Goal: Register for event/course

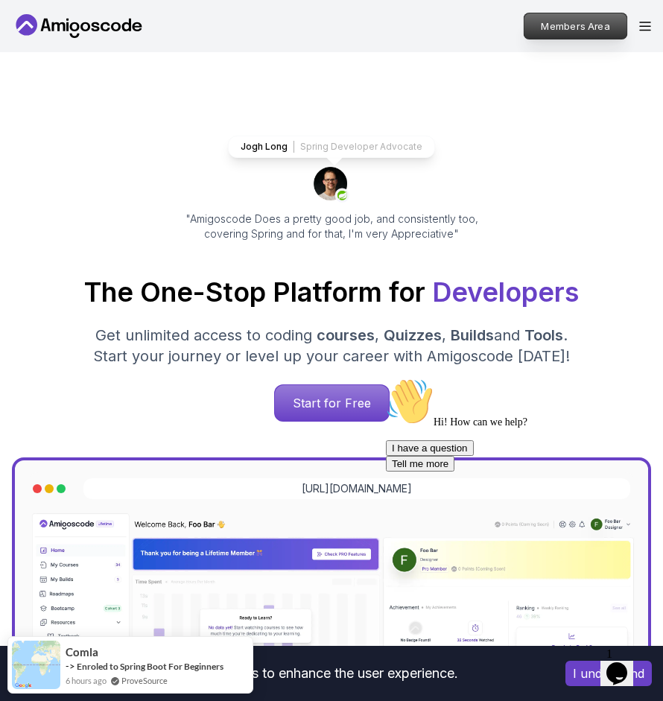
click at [587, 24] on p "Members Area" at bounding box center [576, 25] width 103 height 25
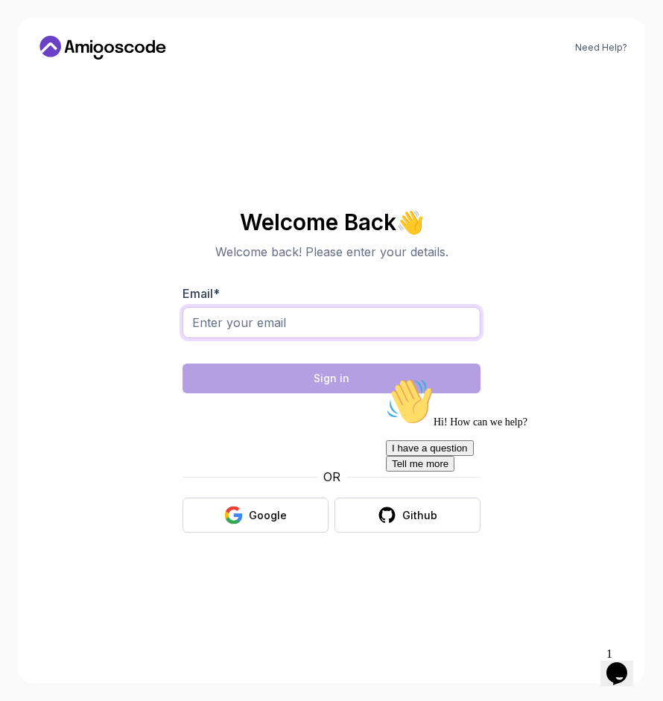
click at [326, 321] on input "Email *" at bounding box center [332, 322] width 298 height 31
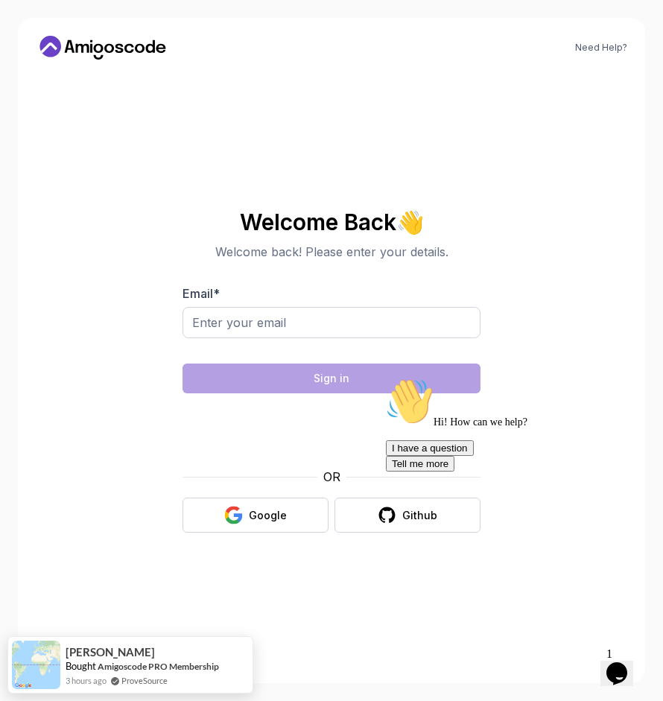
click at [544, 412] on div "Hi! How can we help? I have a question Tell me more" at bounding box center [520, 425] width 268 height 94
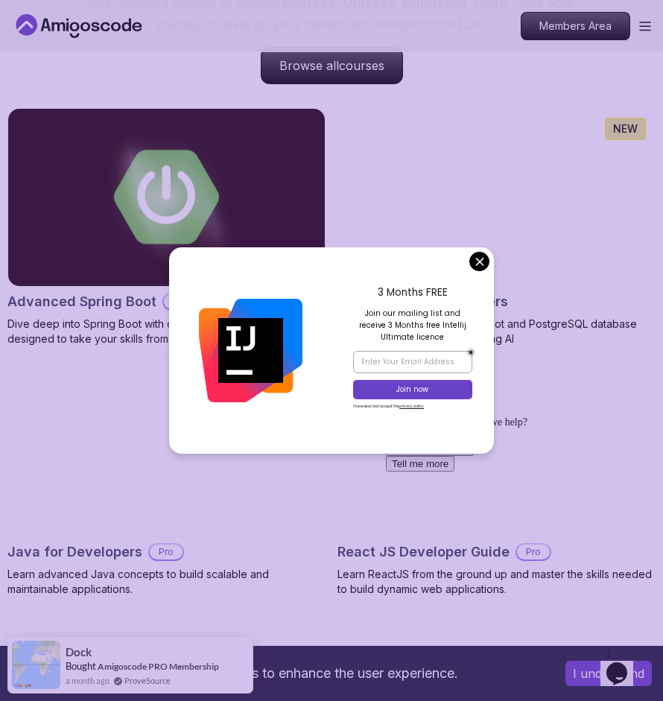
scroll to position [1379, 0]
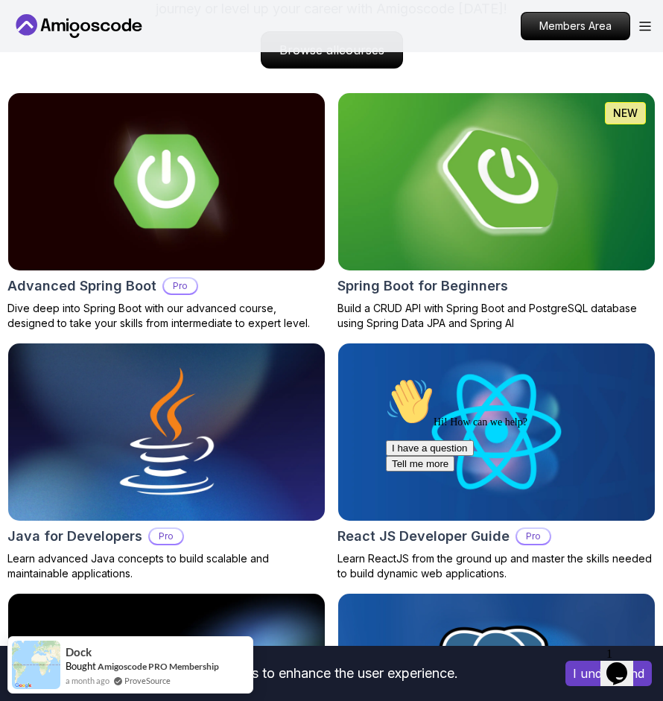
click at [478, 190] on img at bounding box center [496, 182] width 332 height 186
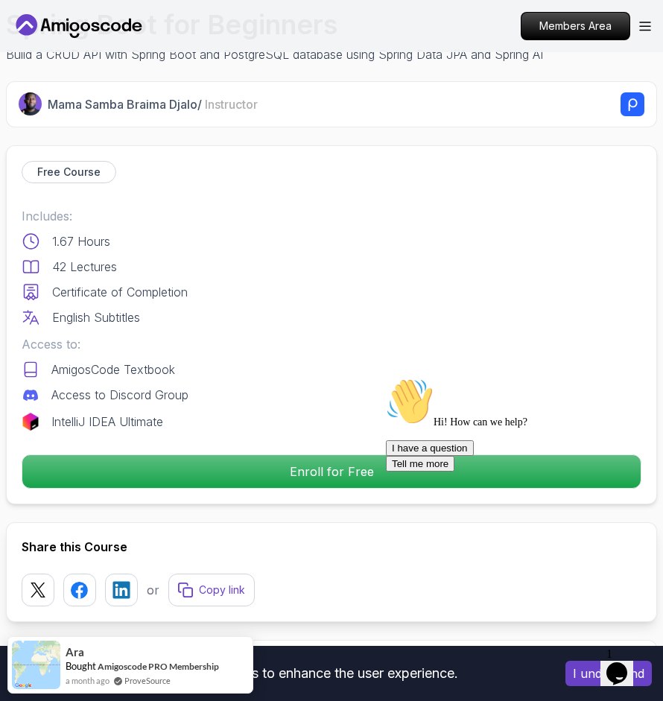
scroll to position [475, 0]
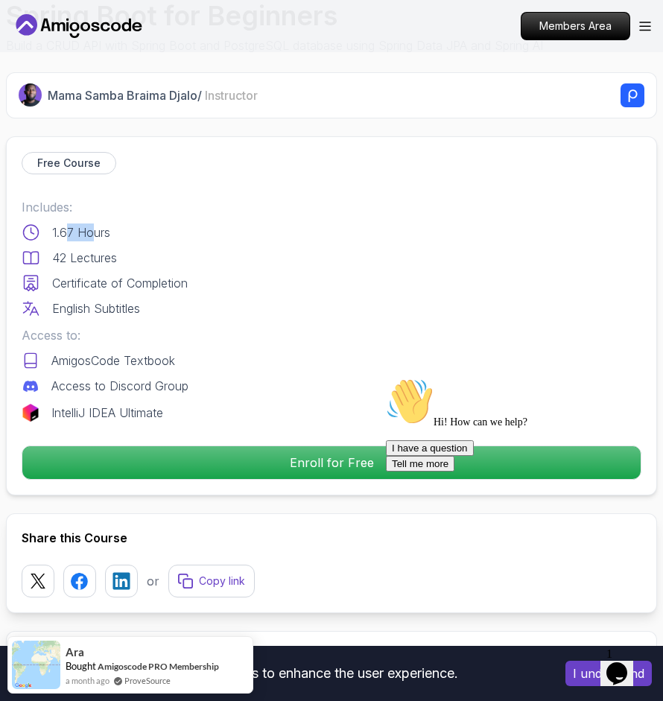
drag, startPoint x: 64, startPoint y: 236, endPoint x: 91, endPoint y: 236, distance: 26.8
click at [91, 236] on p "1.67 Hours" at bounding box center [81, 233] width 58 height 18
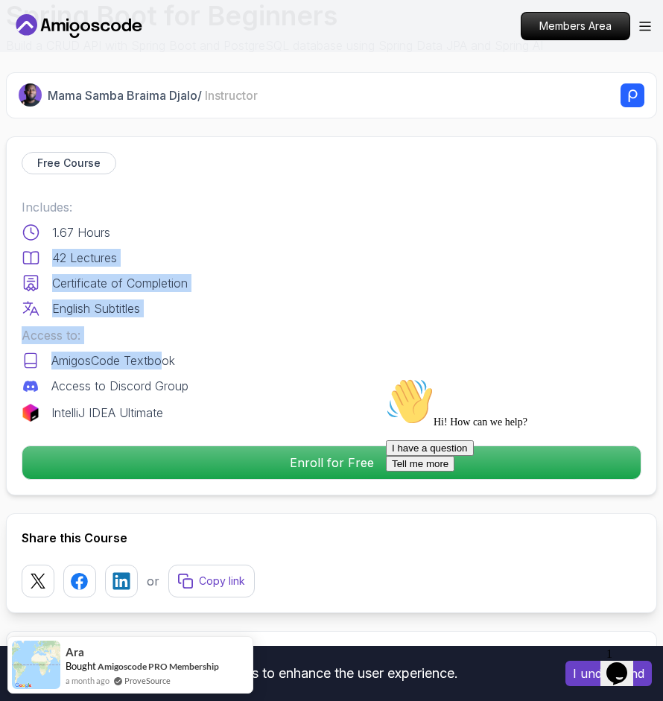
drag, startPoint x: 53, startPoint y: 256, endPoint x: 162, endPoint y: 364, distance: 153.4
click at [162, 364] on div "Includes: 1.67 Hours 42 Lectures Certificate of Completion English Subtitles Ac…" at bounding box center [332, 310] width 620 height 224
click at [162, 364] on p "AmigosCode Textbook" at bounding box center [113, 361] width 124 height 18
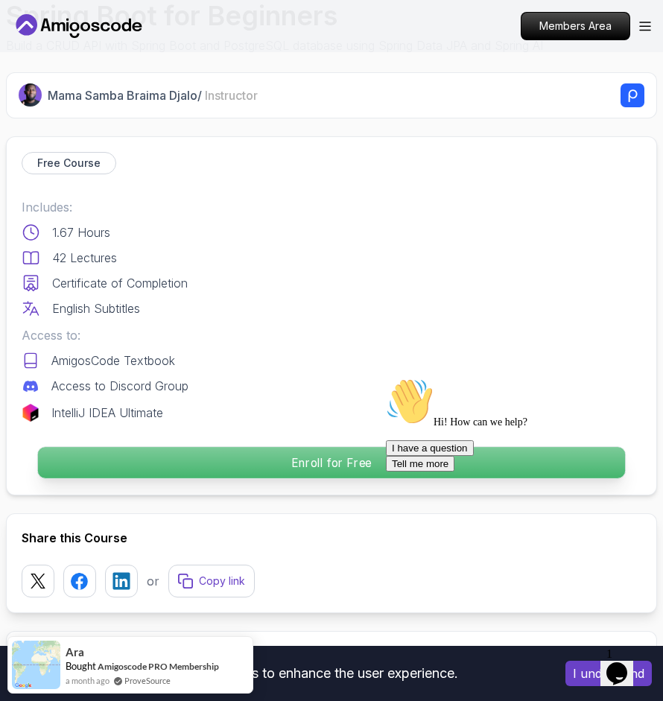
click at [290, 462] on p "Enroll for Free" at bounding box center [332, 462] width 588 height 31
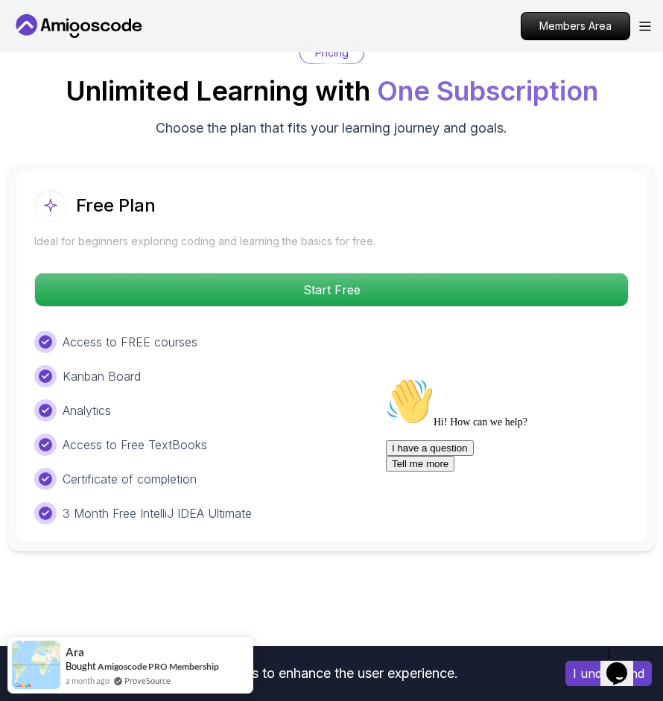
scroll to position [3670, 0]
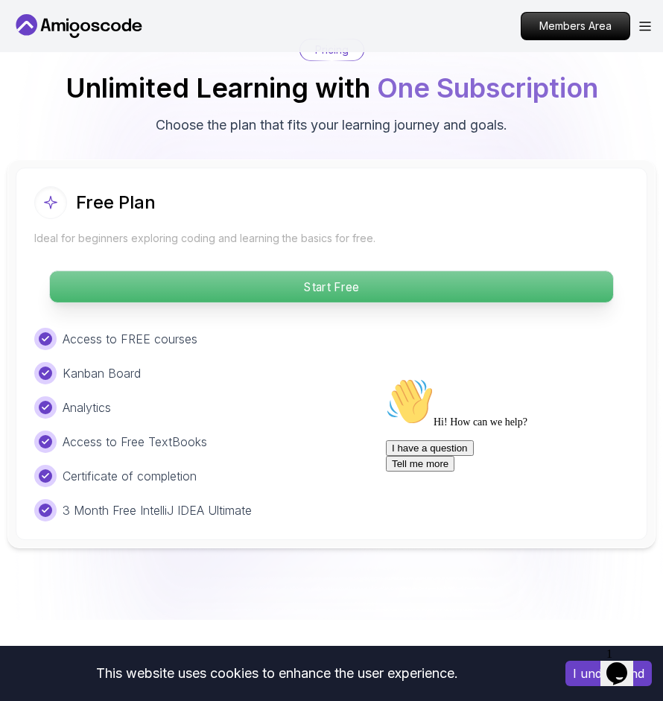
click at [350, 276] on p "Start Free" at bounding box center [331, 286] width 563 height 31
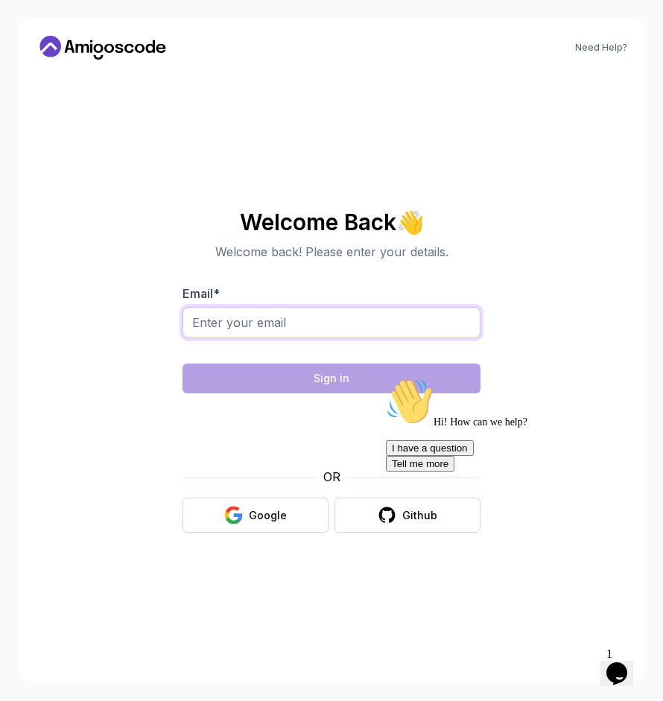
click at [320, 317] on input "Email *" at bounding box center [332, 322] width 298 height 31
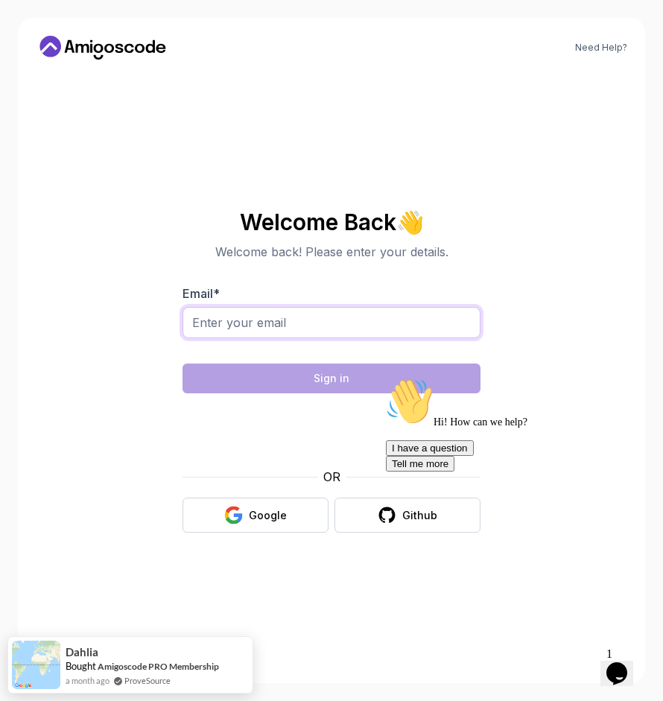
type input "alexander.eyers@gmail.com"
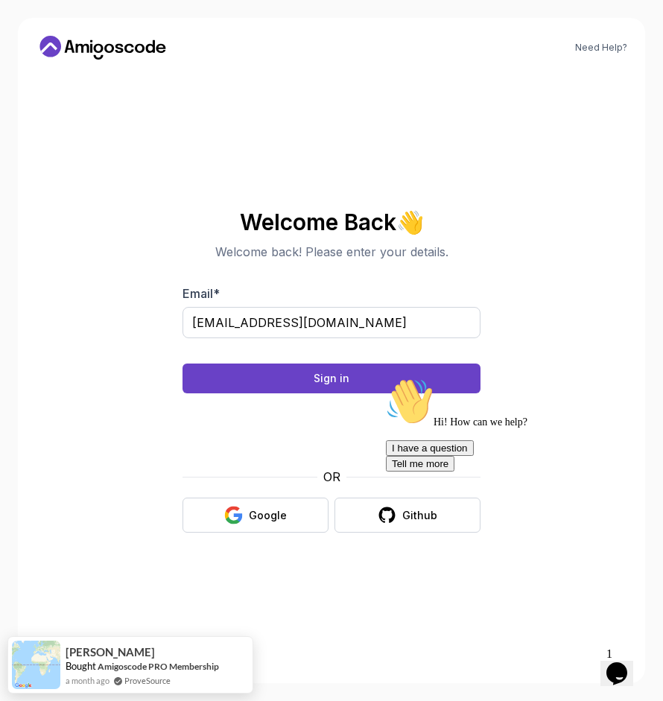
click at [435, 382] on div "Hi! How can we help? I have a question Tell me more" at bounding box center [520, 425] width 268 height 94
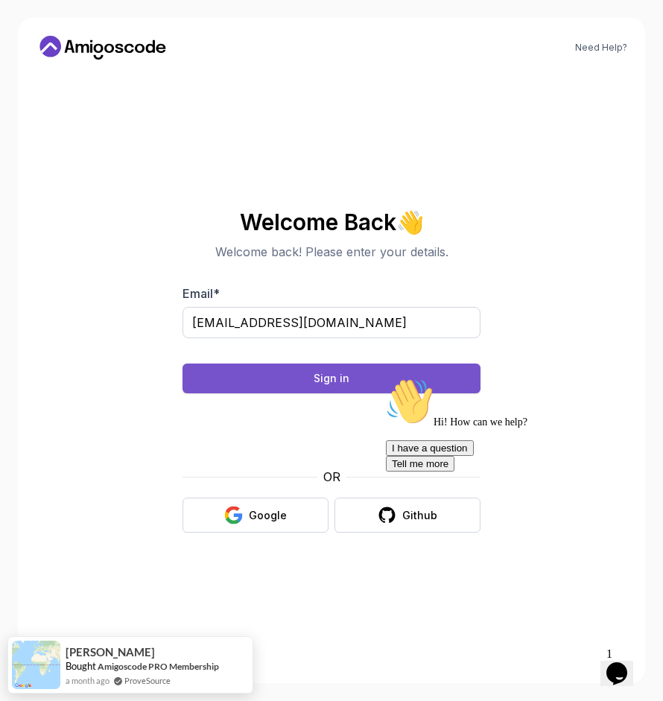
click at [332, 367] on button "Sign in" at bounding box center [332, 379] width 298 height 30
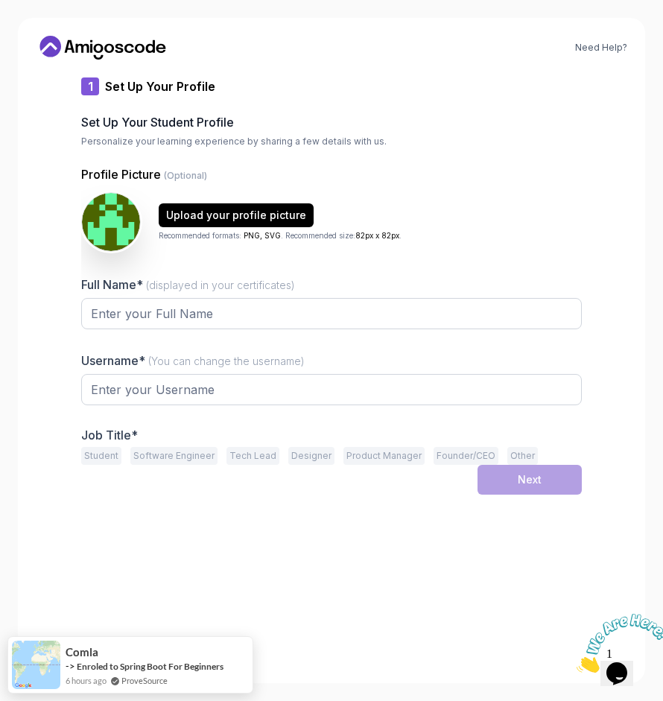
type input "swiftcougaree596"
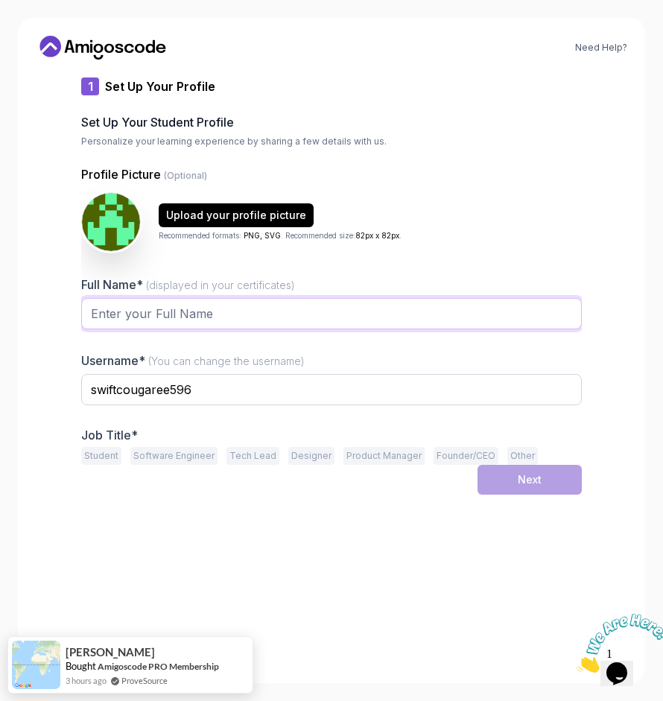
click at [274, 310] on input "Full Name* (displayed in your certificates)" at bounding box center [331, 313] width 501 height 31
type input "[PERSON_NAME]"
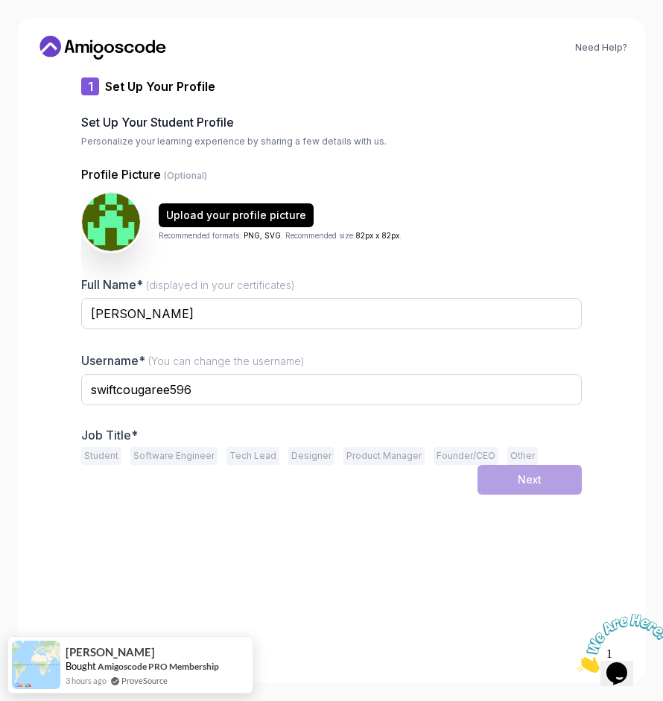
click at [37, 341] on div "Need Help? 1 Set Up Your Profile 1 Set Up Your Profile 2 Let's Get to Know You …" at bounding box center [332, 351] width 628 height 666
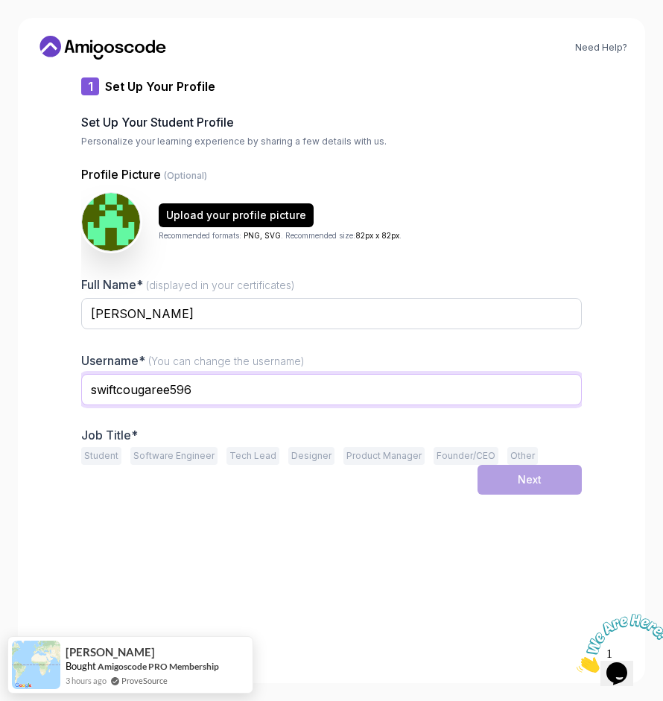
drag, startPoint x: 217, startPoint y: 397, endPoint x: 14, endPoint y: 360, distance: 206.1
click at [14, 360] on div "Need Help? 1 Set Up Your Profile 1 Set Up Your Profile 2 Let's Get to Know You …" at bounding box center [331, 350] width 663 height 701
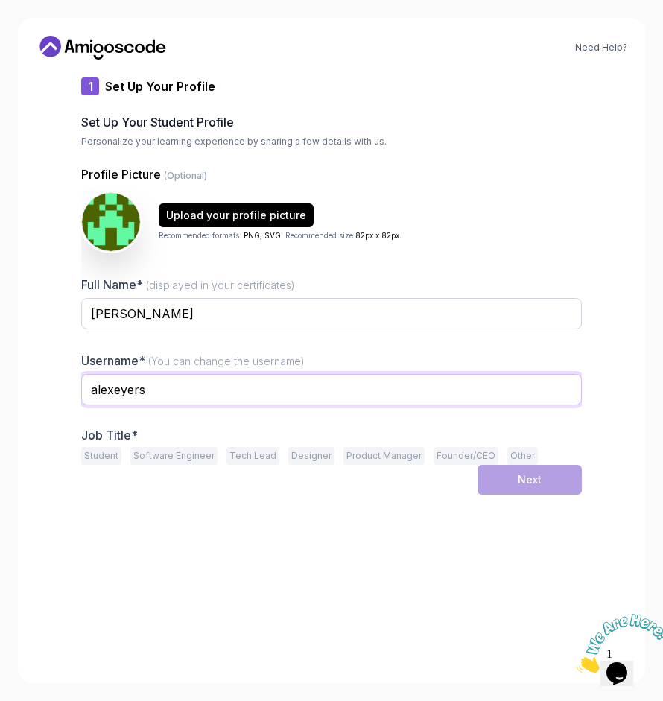
type input "alexeyers"
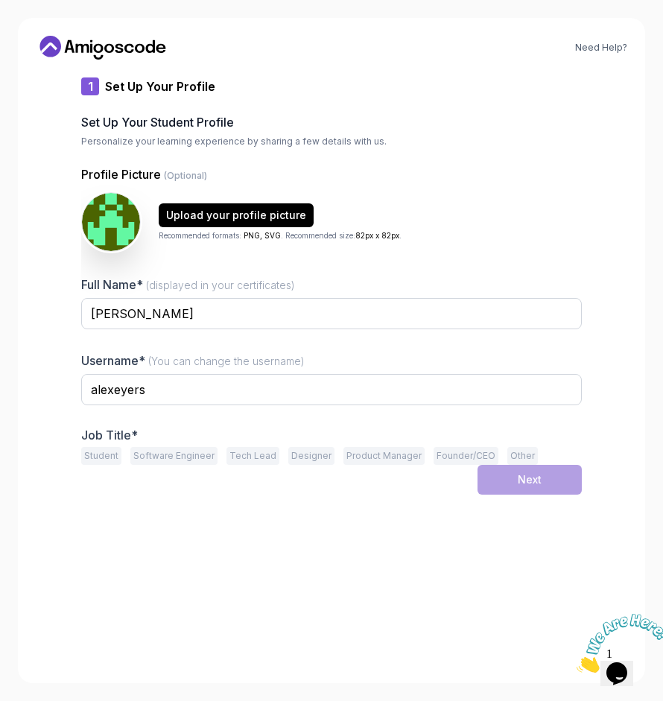
click at [90, 464] on button "Student" at bounding box center [101, 456] width 40 height 18
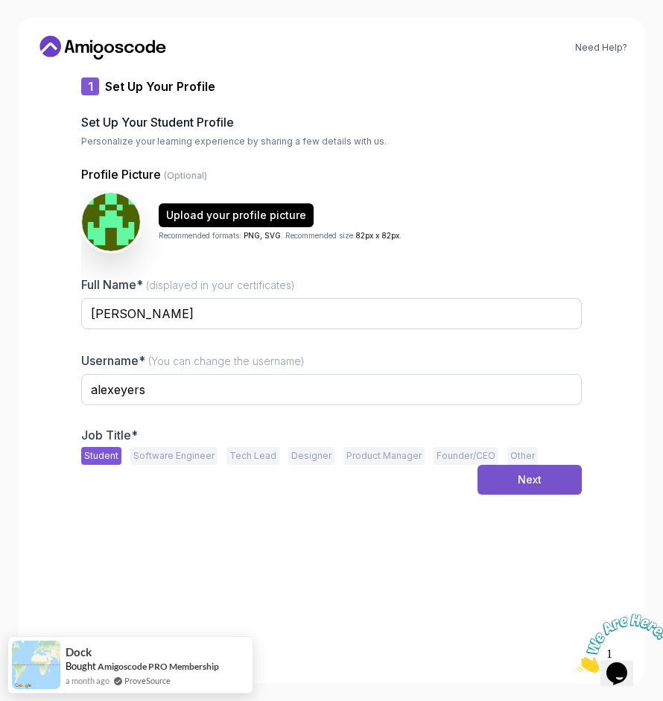
click at [567, 475] on button "Next" at bounding box center [530, 480] width 104 height 30
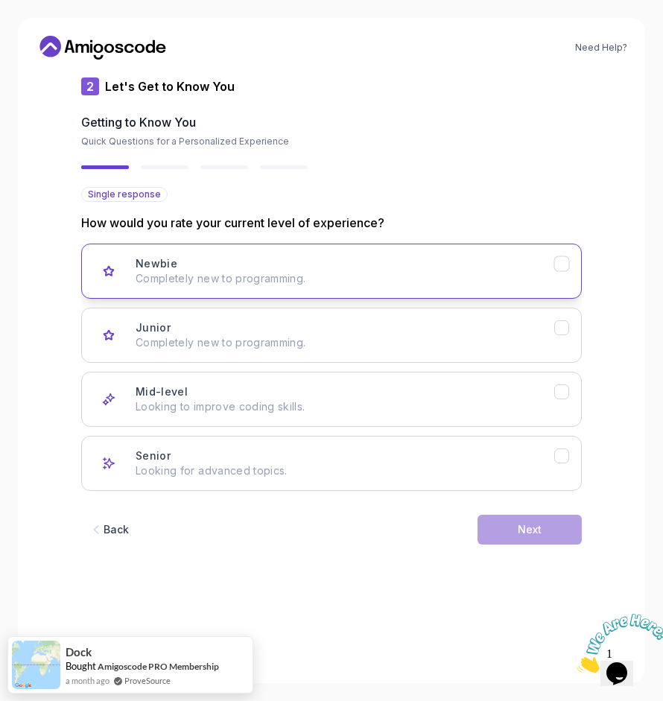
click at [419, 270] on div "Newbie Completely new to programming." at bounding box center [345, 271] width 419 height 30
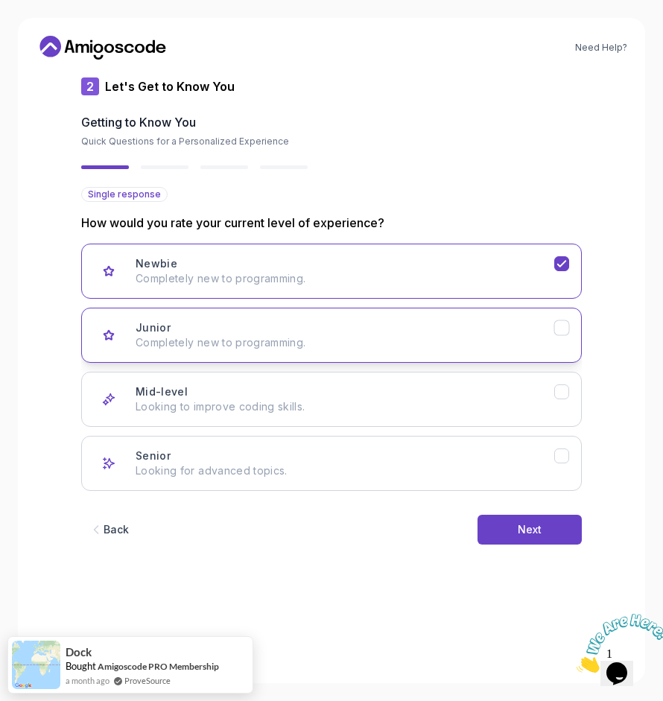
click at [406, 323] on div "Junior Completely new to programming." at bounding box center [345, 335] width 419 height 30
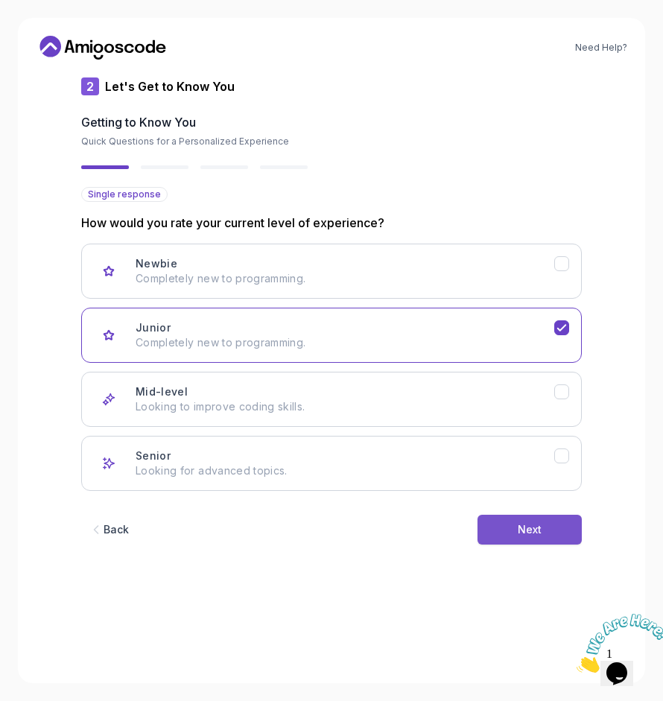
click at [526, 521] on button "Next" at bounding box center [530, 530] width 104 height 30
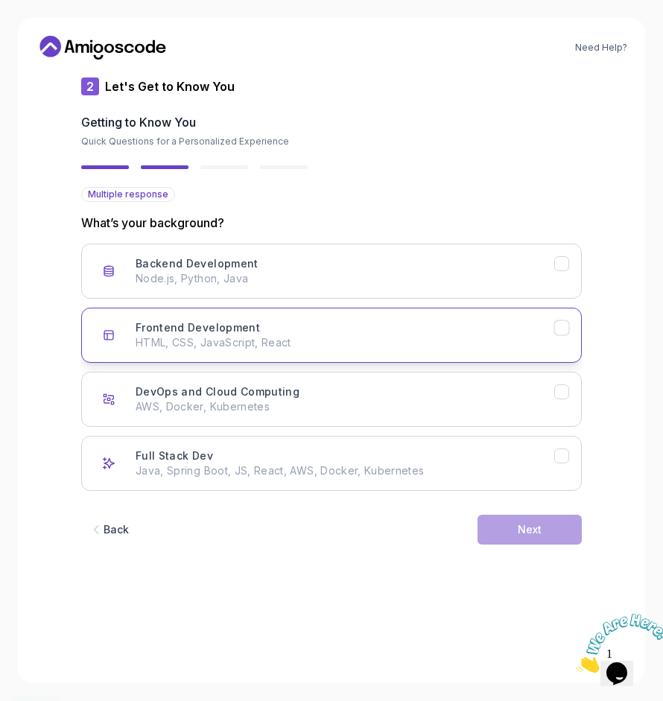
click at [396, 334] on div "Frontend Development HTML, CSS, JavaScript, React" at bounding box center [345, 335] width 419 height 30
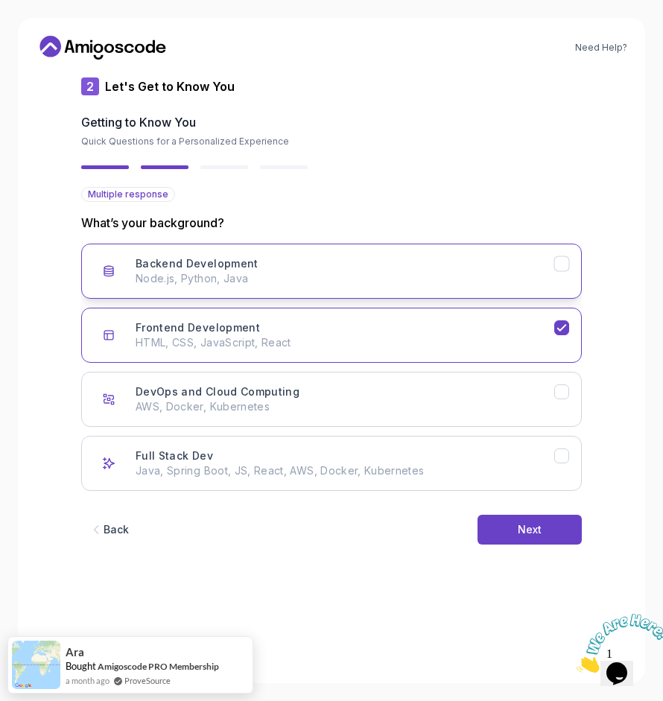
click at [424, 285] on p "Node.js, Python, Java" at bounding box center [345, 278] width 419 height 15
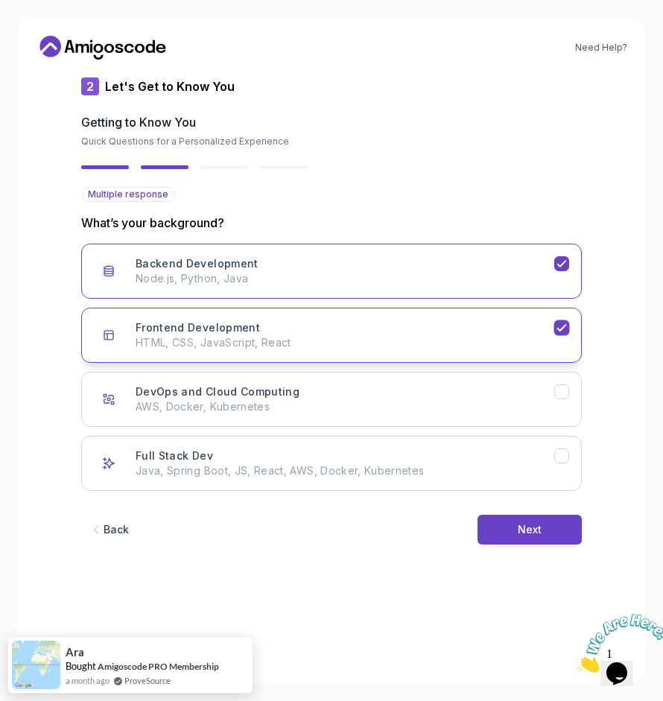
click at [563, 326] on icon "Frontend Development" at bounding box center [562, 328] width 14 height 14
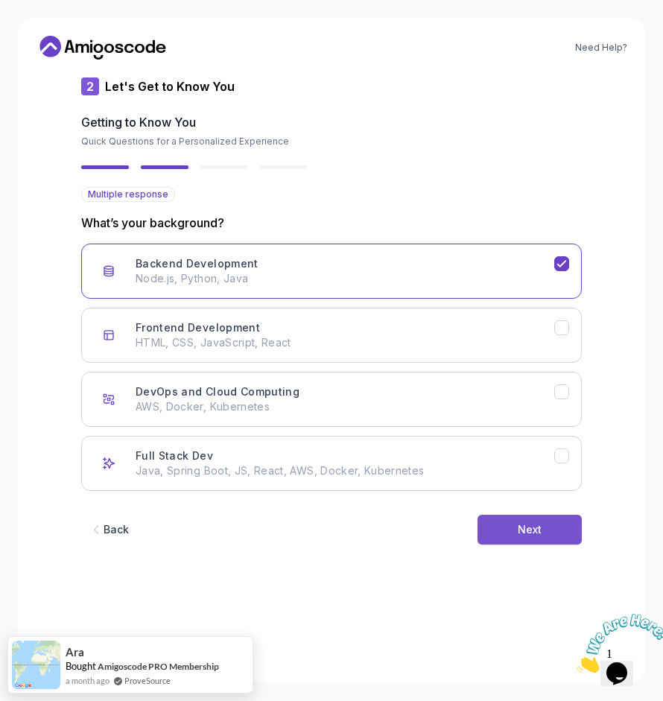
click at [524, 527] on div "Next" at bounding box center [530, 529] width 24 height 15
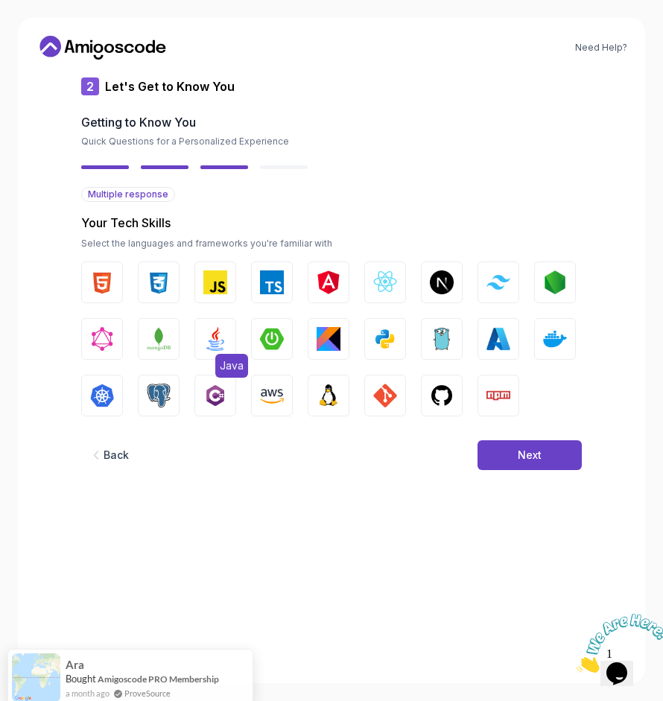
click at [195, 336] on button "Java" at bounding box center [216, 339] width 42 height 42
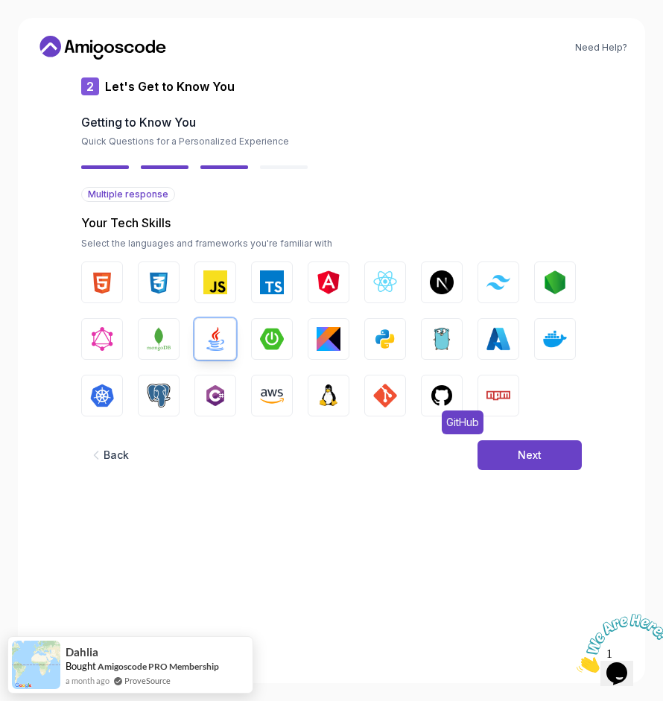
click at [442, 401] on img "button" at bounding box center [442, 396] width 24 height 24
click at [516, 465] on button "Next" at bounding box center [530, 455] width 104 height 30
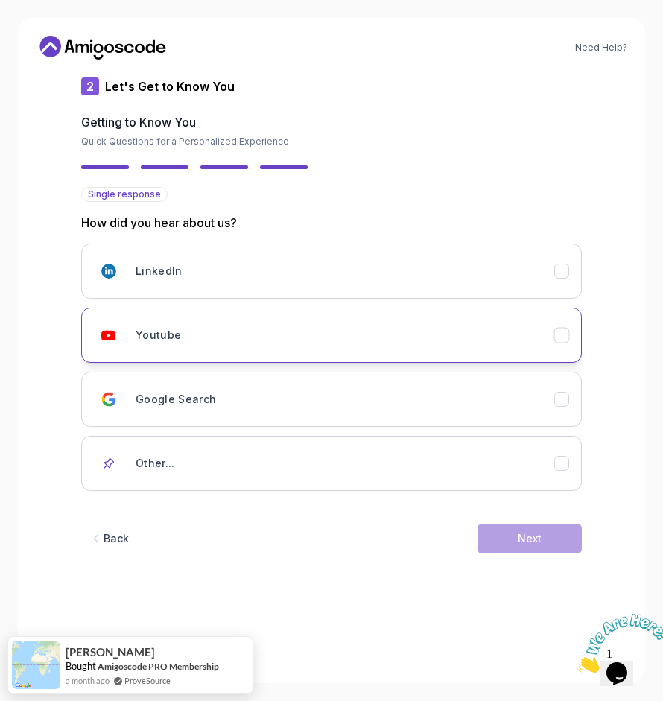
click at [447, 337] on div "Youtube" at bounding box center [345, 335] width 419 height 30
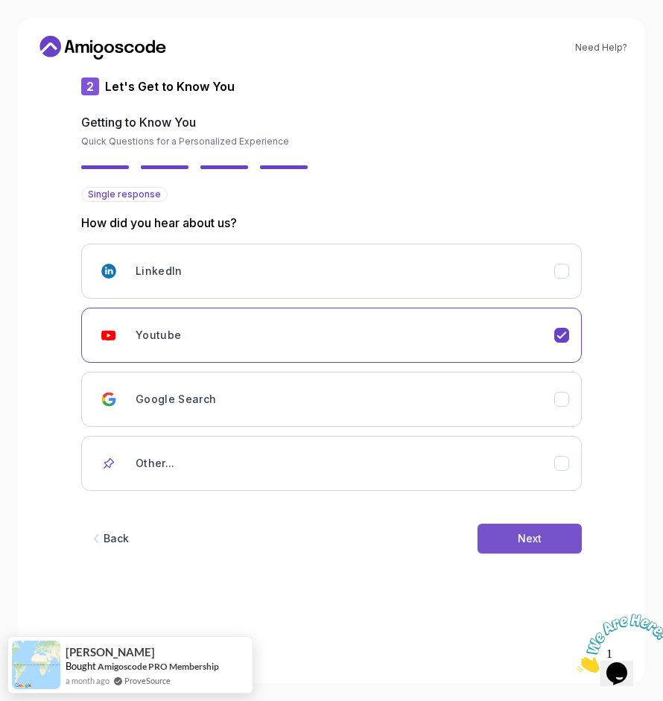
click at [519, 537] on div "Next" at bounding box center [530, 538] width 24 height 15
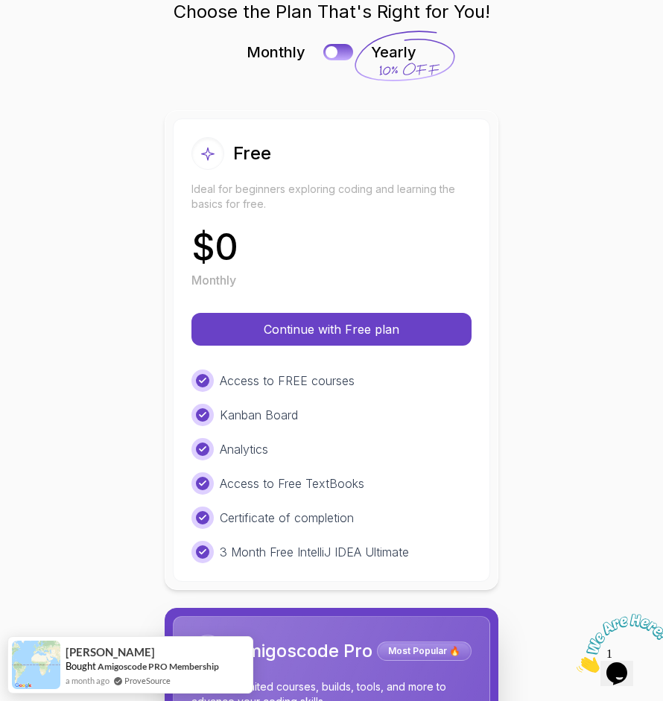
scroll to position [65, 0]
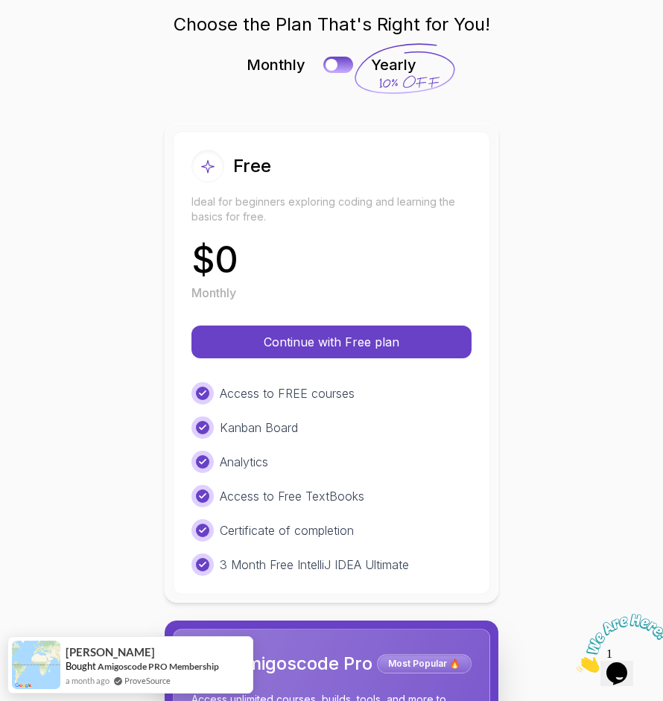
click at [359, 347] on p "Continue with Free plan" at bounding box center [331, 342] width 244 height 18
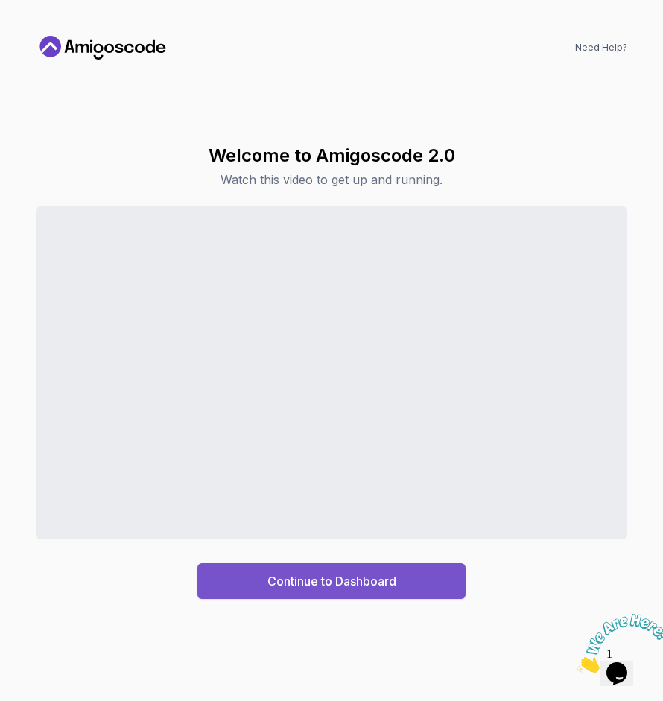
click at [289, 590] on div "Continue to Dashboard" at bounding box center [332, 581] width 129 height 18
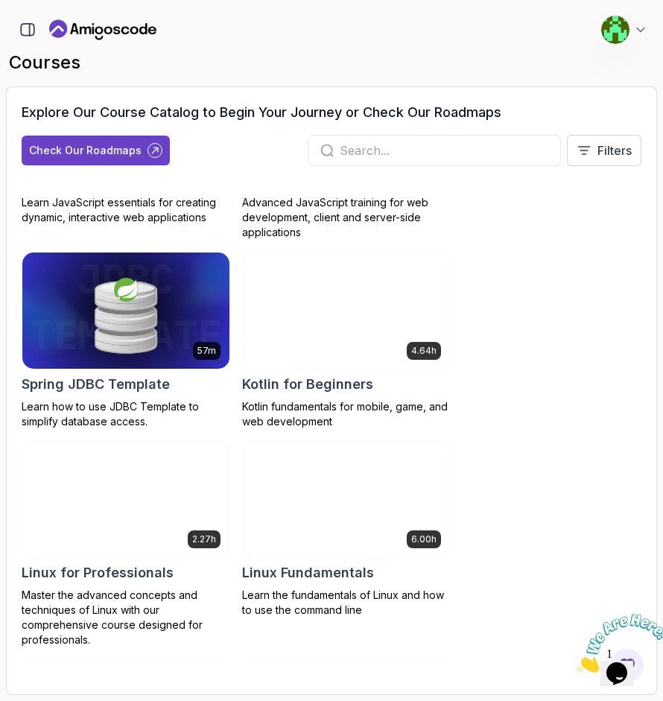
scroll to position [3658, 0]
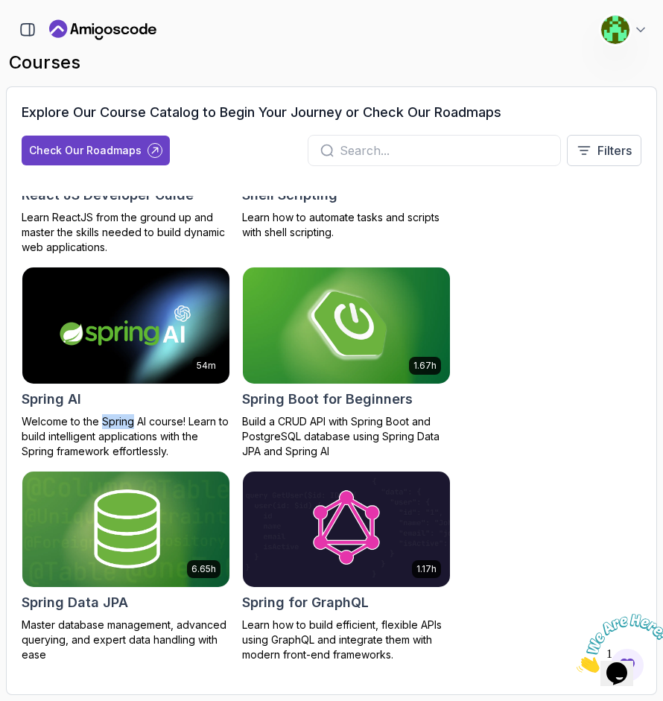
click at [368, 378] on img at bounding box center [347, 325] width 218 height 121
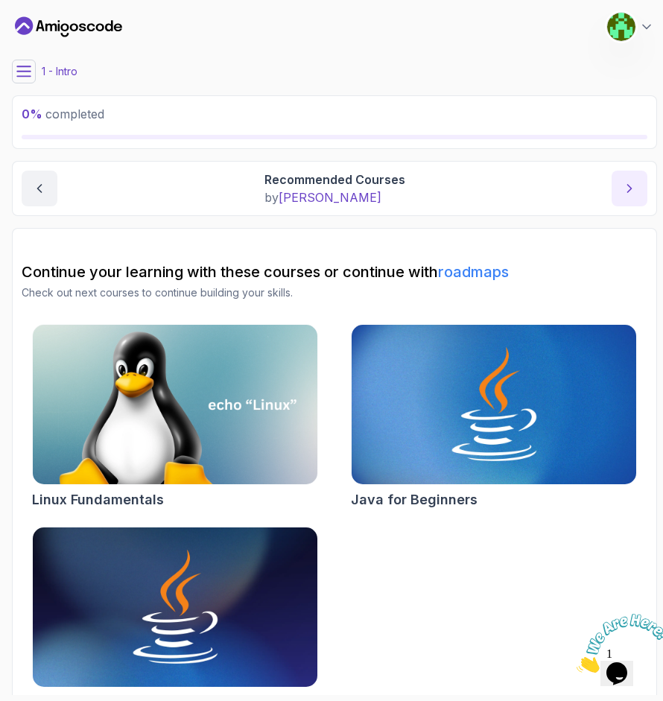
click at [631, 176] on button "next content" at bounding box center [630, 189] width 36 height 36
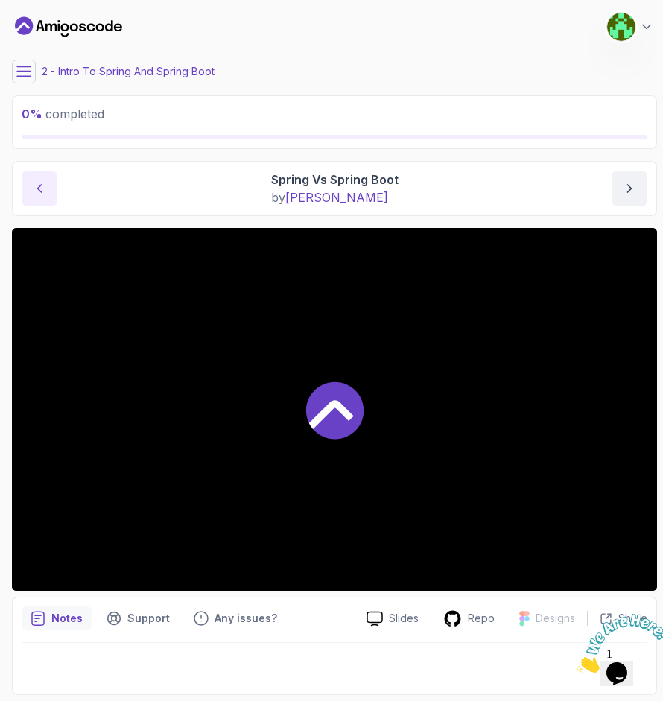
click at [47, 183] on button "previous content" at bounding box center [40, 189] width 36 height 36
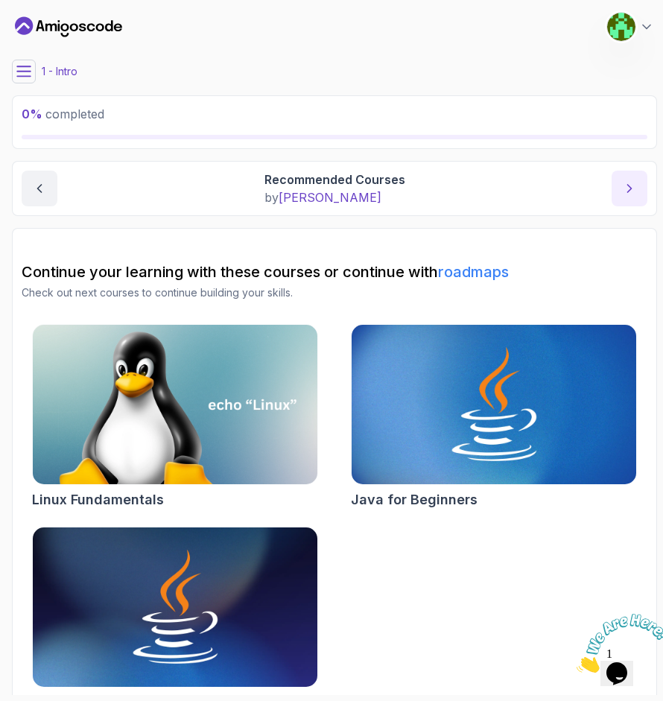
click at [641, 193] on button "next content" at bounding box center [630, 189] width 36 height 36
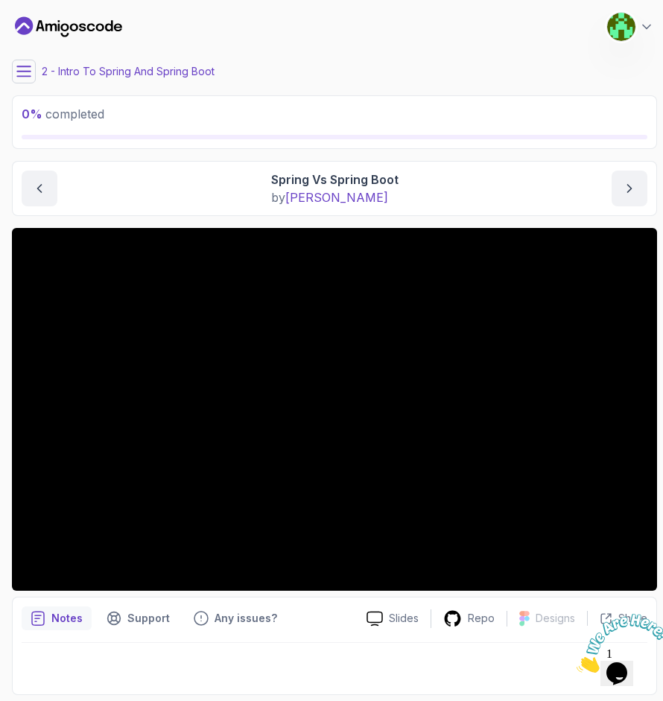
click at [307, 617] on div "Notes Support Any issues?" at bounding box center [188, 619] width 333 height 24
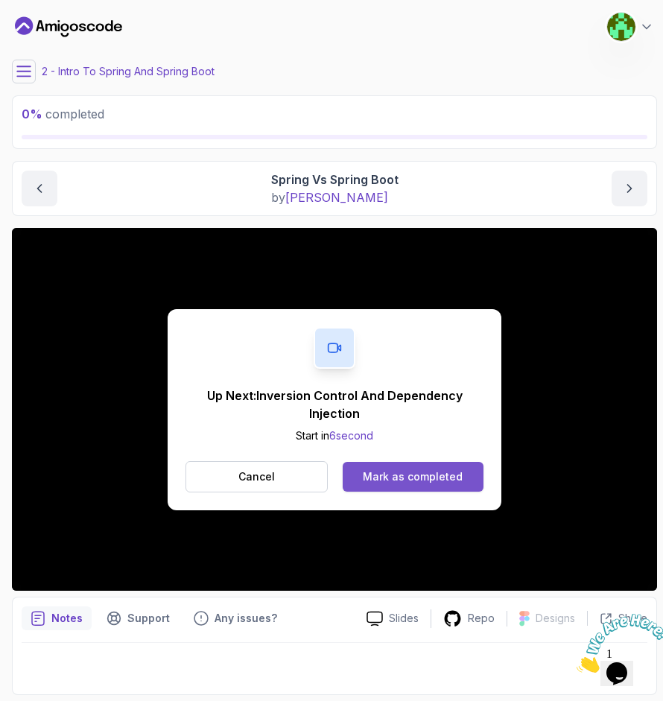
click at [404, 475] on div "Mark as completed" at bounding box center [413, 477] width 100 height 15
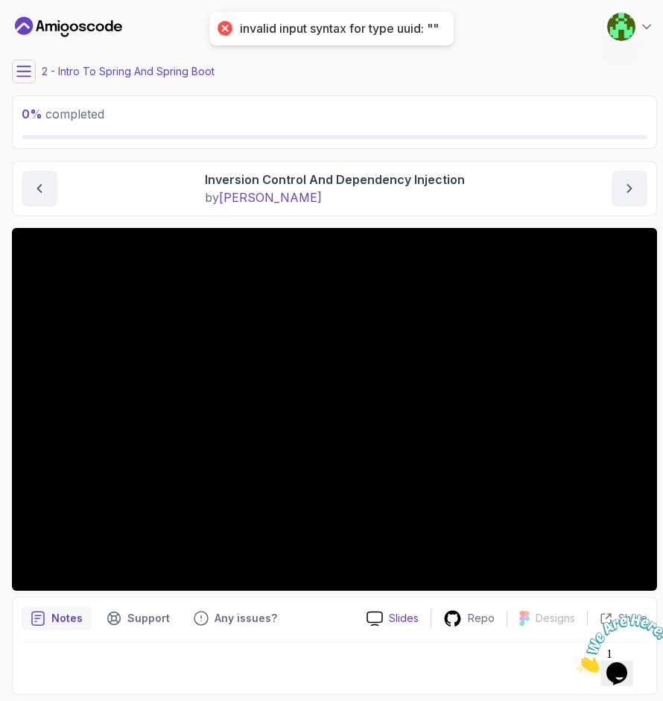
click at [400, 613] on p "Slides" at bounding box center [404, 618] width 30 height 15
click at [162, 73] on p "2 - Intro To Spring And Spring Boot" at bounding box center [128, 71] width 173 height 15
click at [35, 74] on button at bounding box center [24, 72] width 24 height 24
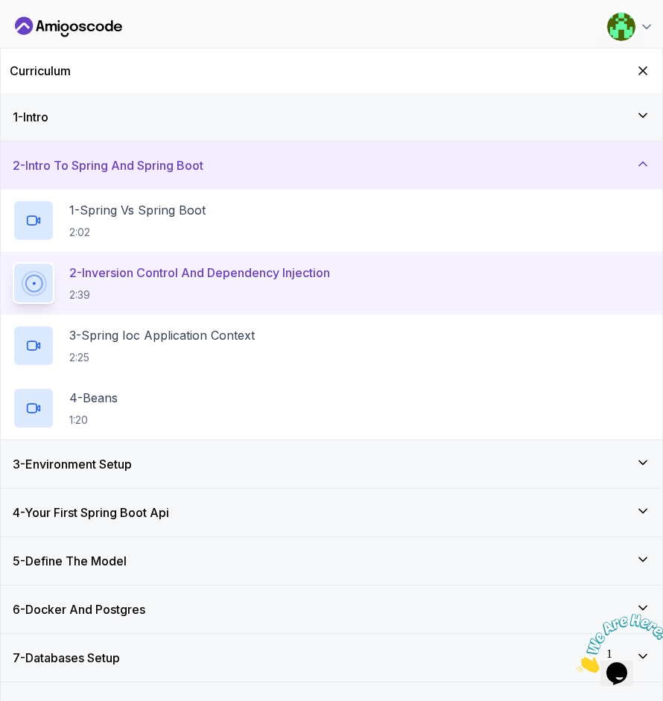
click at [68, 105] on div "1 - Intro" at bounding box center [332, 117] width 662 height 48
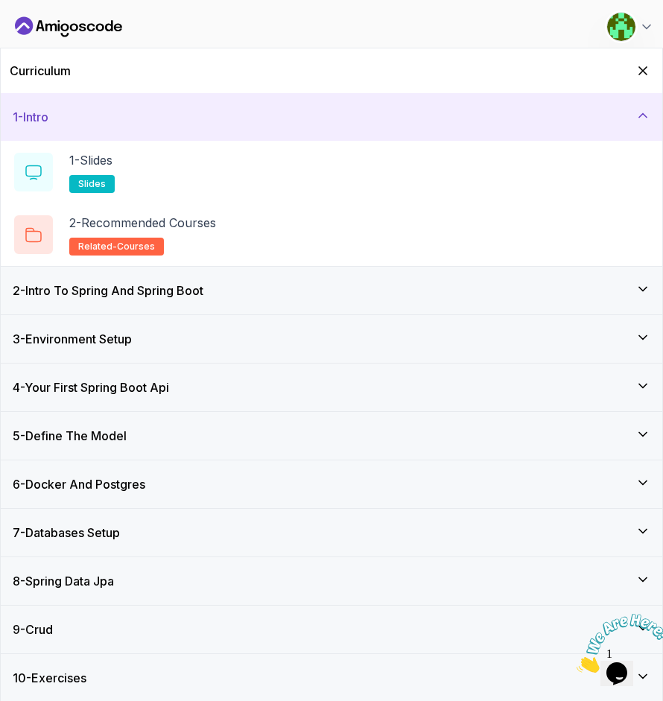
click at [76, 108] on div "1 - Intro" at bounding box center [332, 117] width 638 height 18
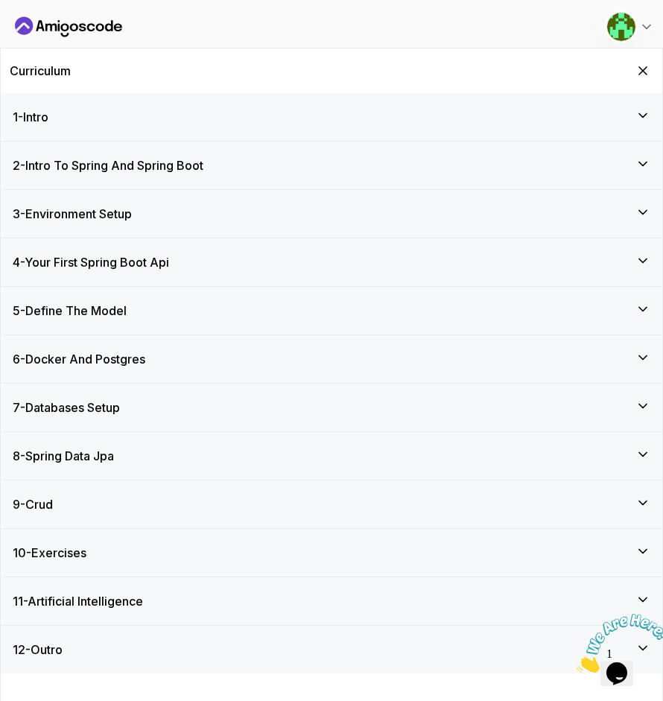
click at [640, 57] on div "Curriculum" at bounding box center [332, 70] width 662 height 45
click at [640, 60] on button "Hide Curriculum for mobile" at bounding box center [643, 71] width 23 height 23
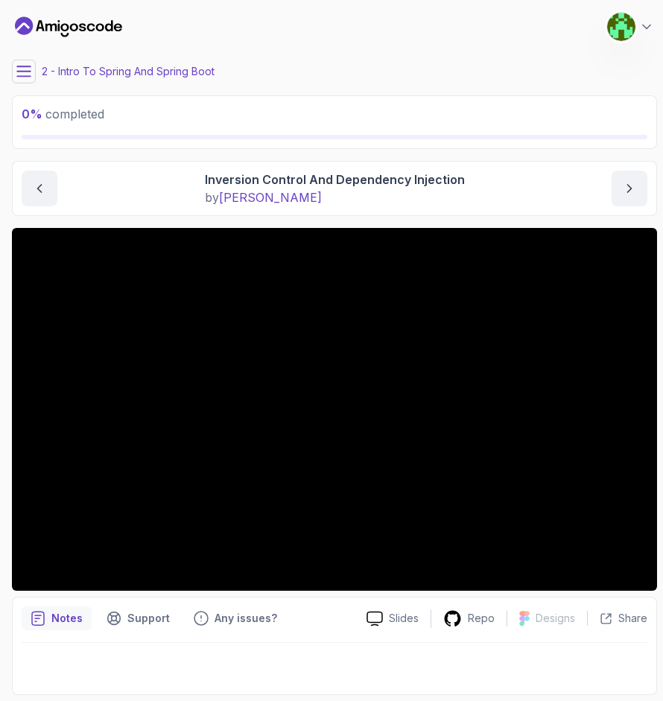
click at [25, 76] on icon at bounding box center [23, 71] width 13 height 10
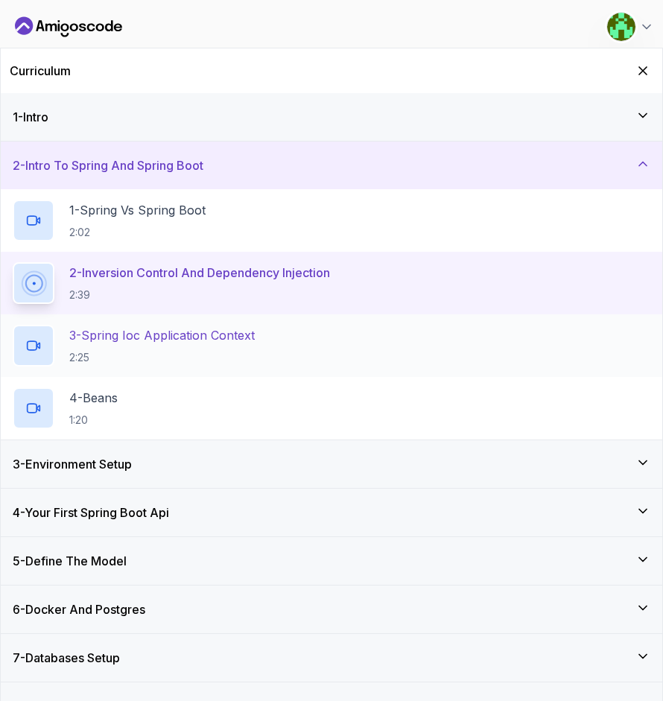
click at [151, 356] on p "2:25" at bounding box center [162, 357] width 186 height 15
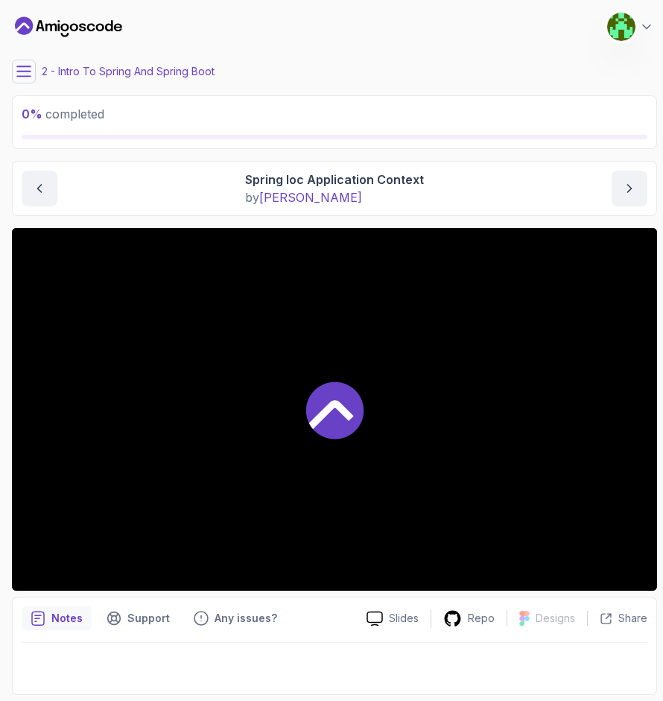
click at [355, 423] on icon at bounding box center [334, 410] width 57 height 57
click at [29, 68] on icon at bounding box center [23, 71] width 15 height 15
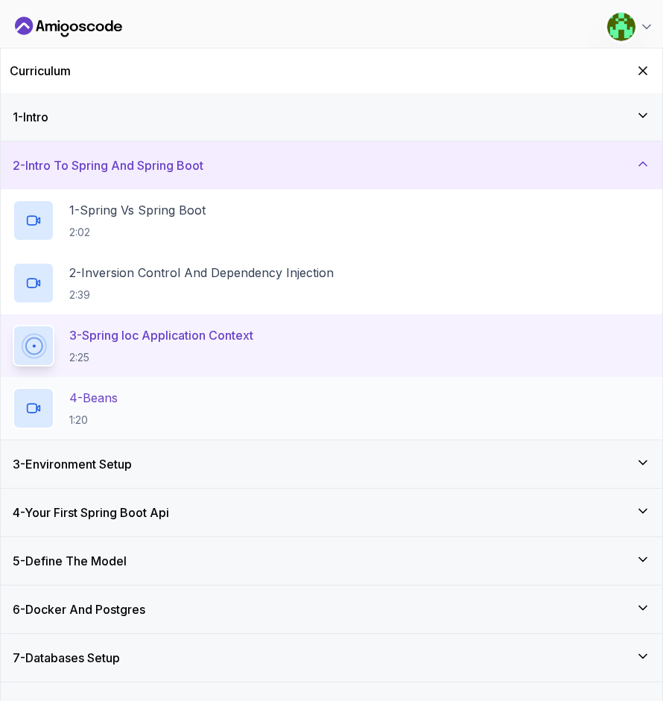
click at [143, 389] on div "4 - Beans 1:20" at bounding box center [332, 409] width 638 height 42
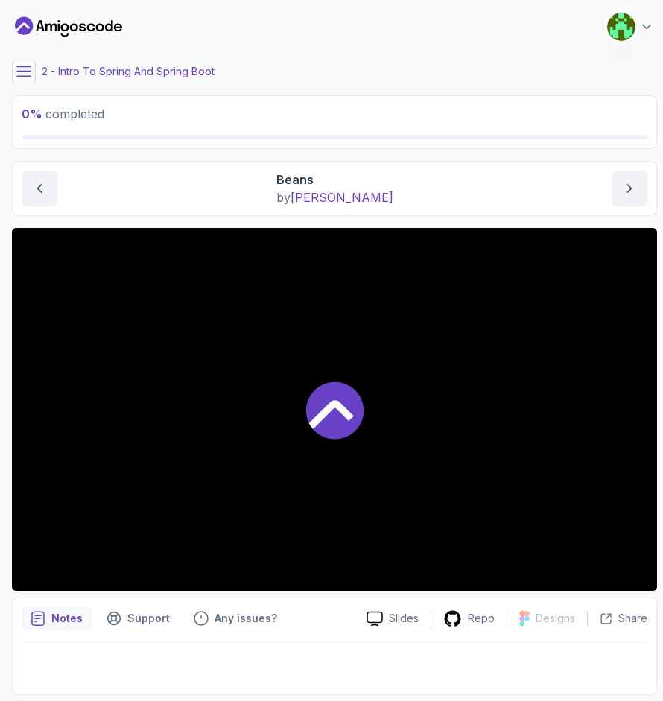
click at [324, 413] on icon at bounding box center [331, 414] width 45 height 29
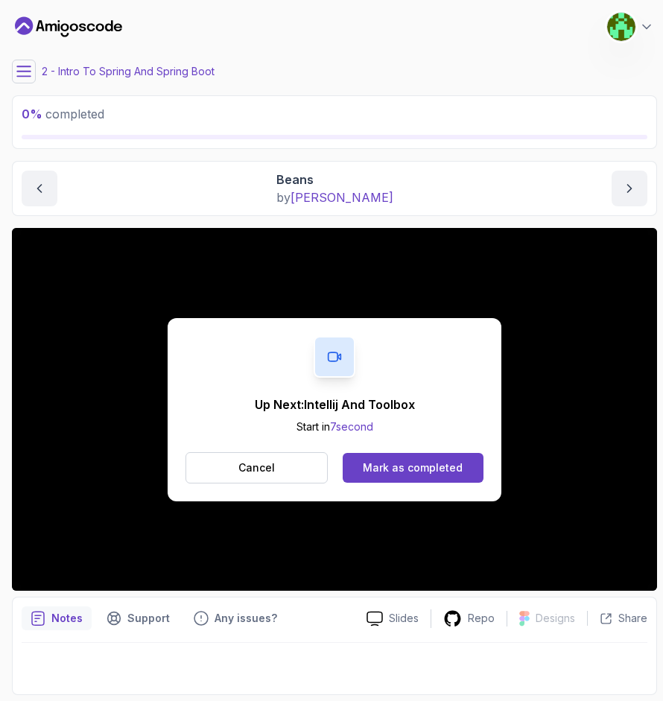
click at [34, 68] on button at bounding box center [24, 72] width 24 height 24
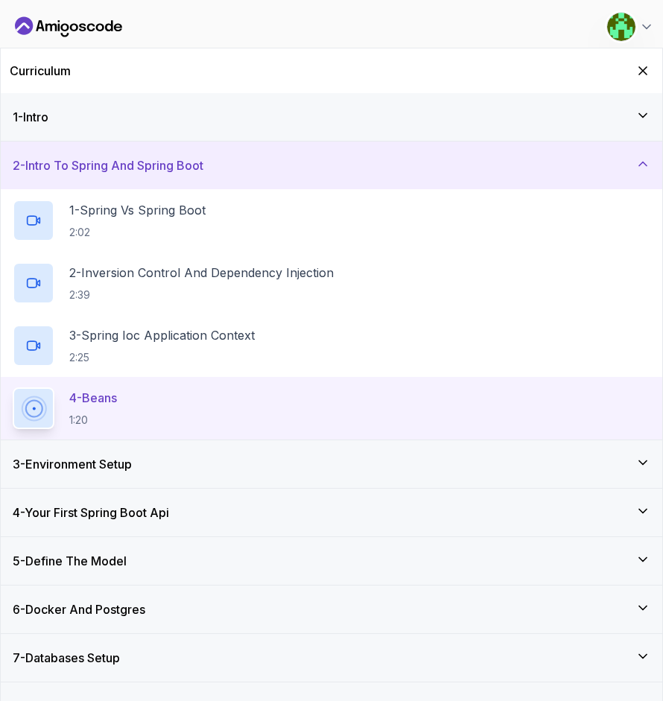
scroll to position [22, 0]
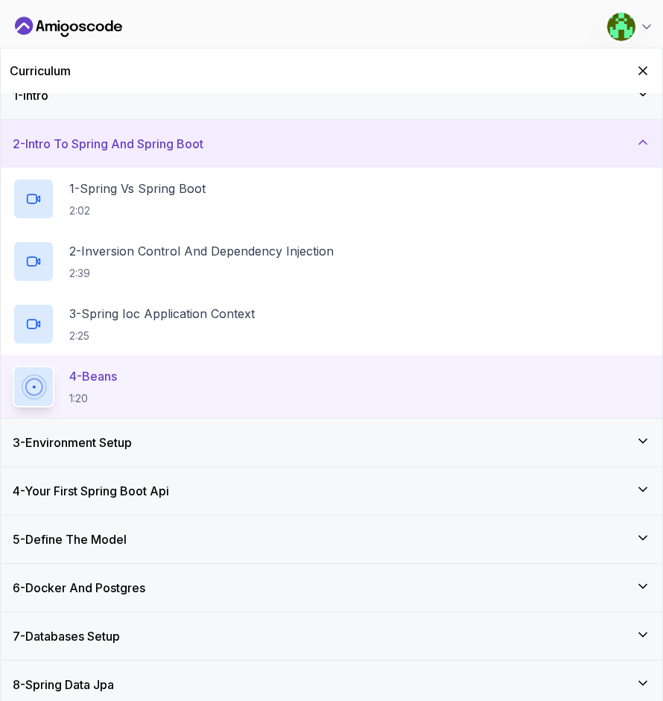
click at [110, 435] on h3 "3 - Environment Setup" at bounding box center [72, 443] width 119 height 18
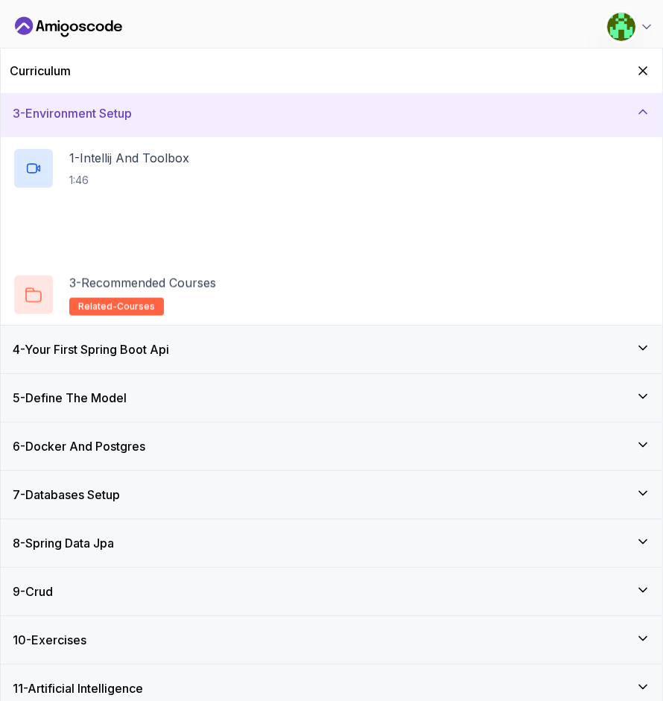
scroll to position [106, 0]
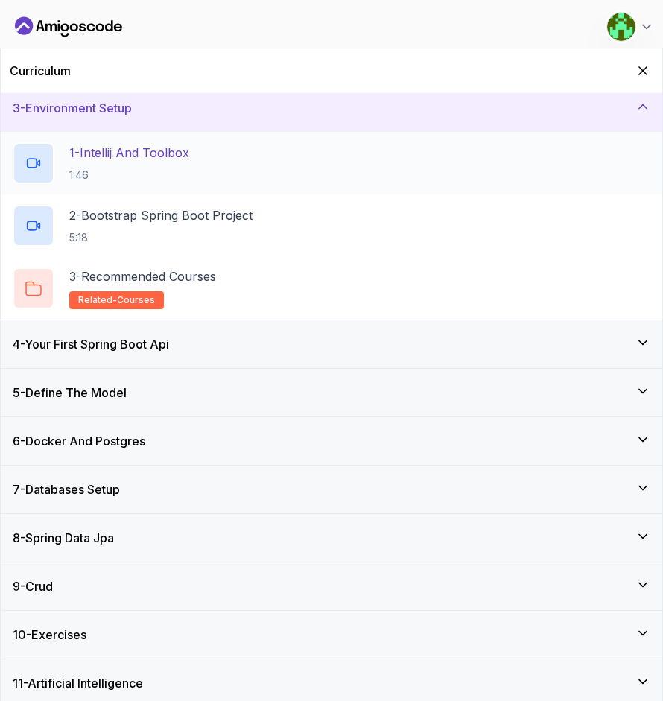
click at [133, 180] on p "1:46" at bounding box center [129, 175] width 120 height 15
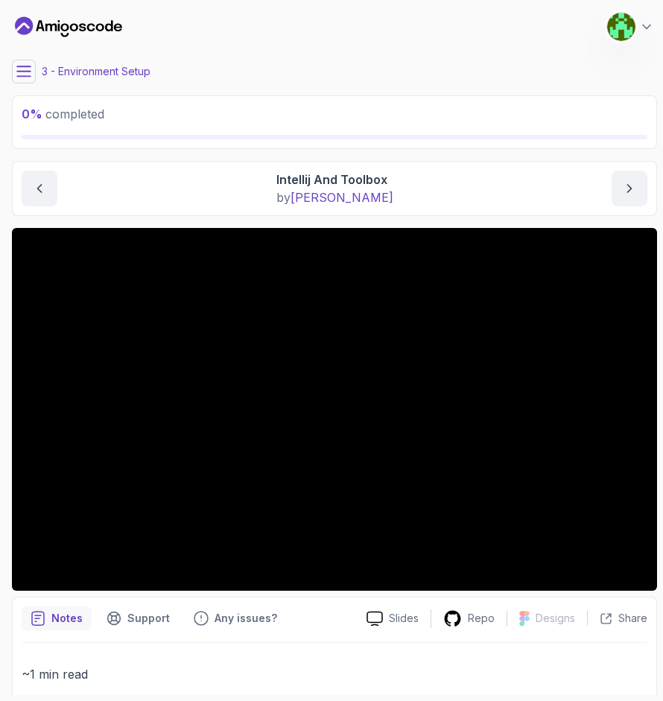
click at [319, 618] on div "Notes Support Any issues?" at bounding box center [188, 619] width 333 height 24
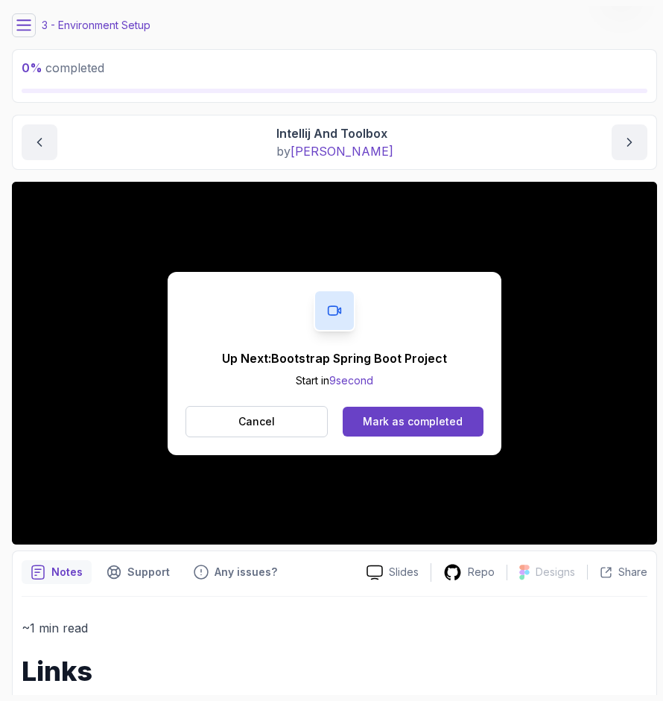
scroll to position [139, 0]
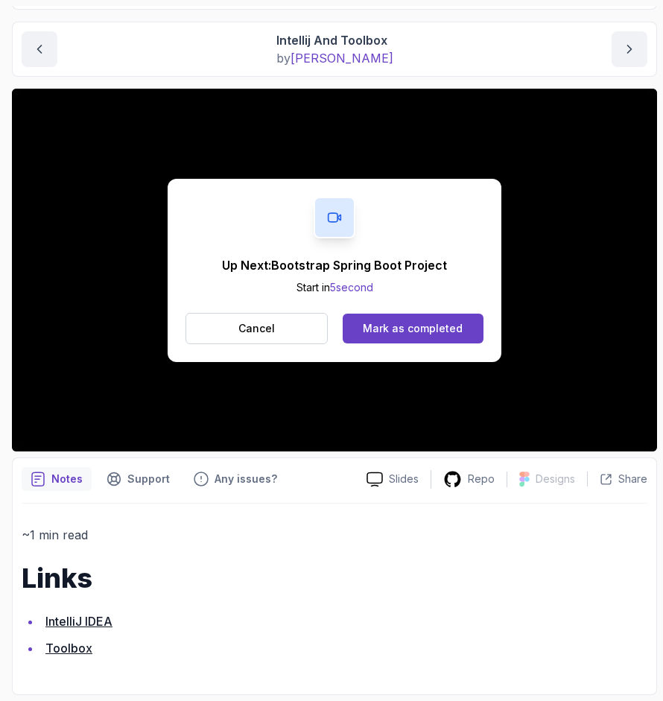
click at [75, 653] on link "Toolbox" at bounding box center [68, 648] width 47 height 15
